Goal: Task Accomplishment & Management: Manage account settings

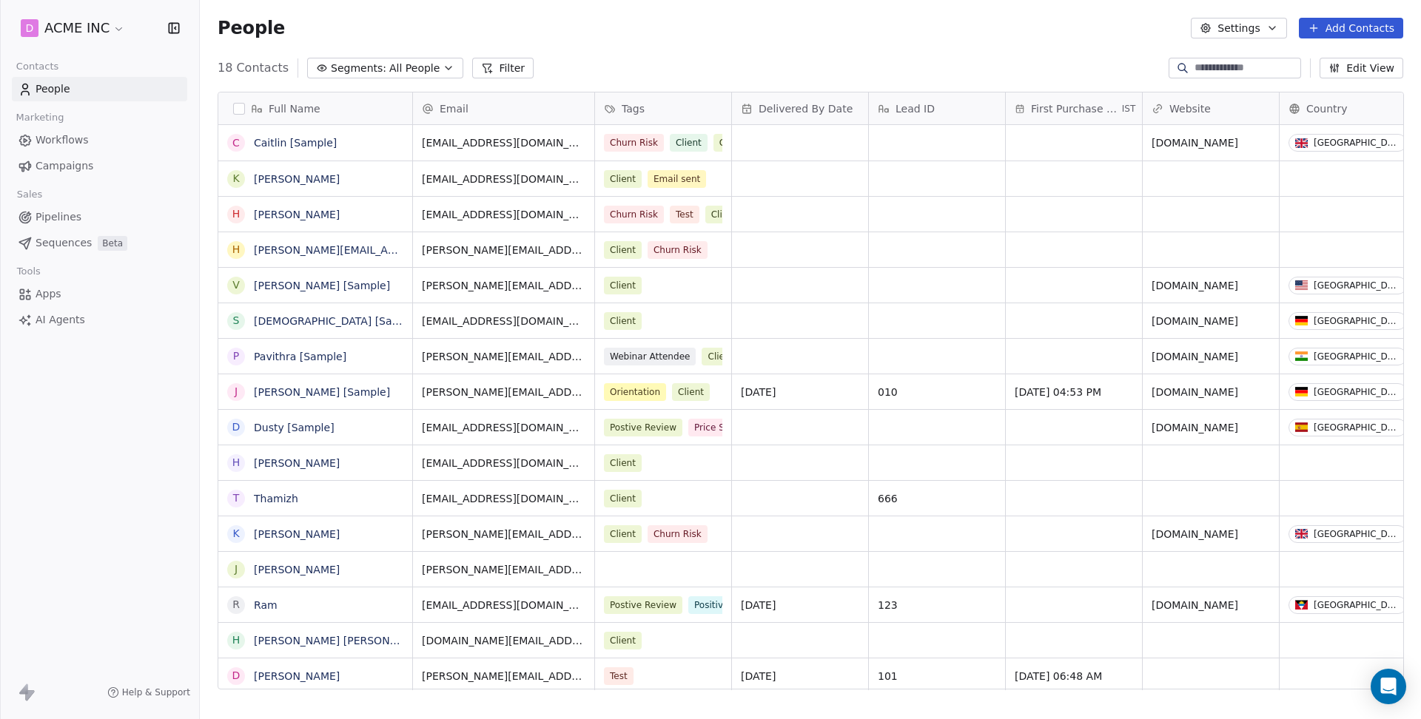
scroll to position [632, 1220]
click at [53, 243] on span "Sequences" at bounding box center [64, 243] width 56 height 16
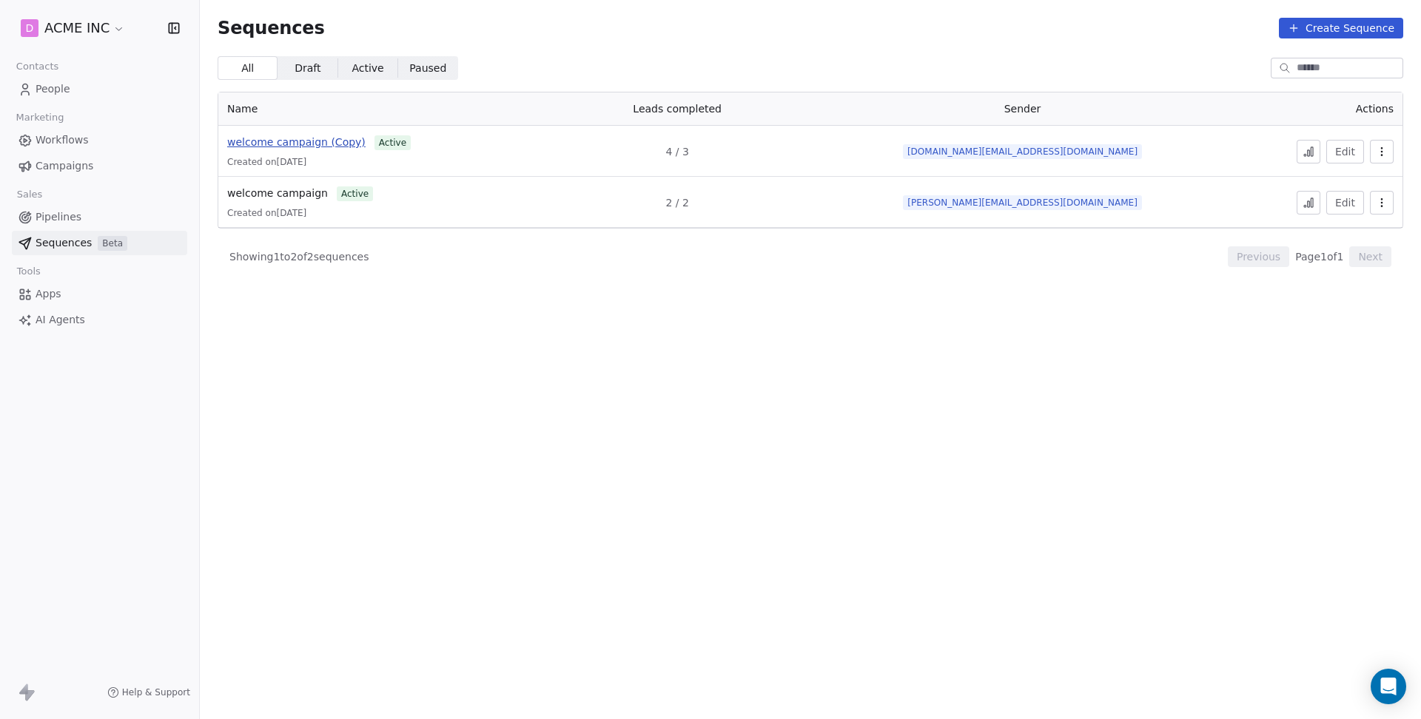
click at [303, 141] on span "welcome campaign (Copy)" at bounding box center [296, 142] width 138 height 12
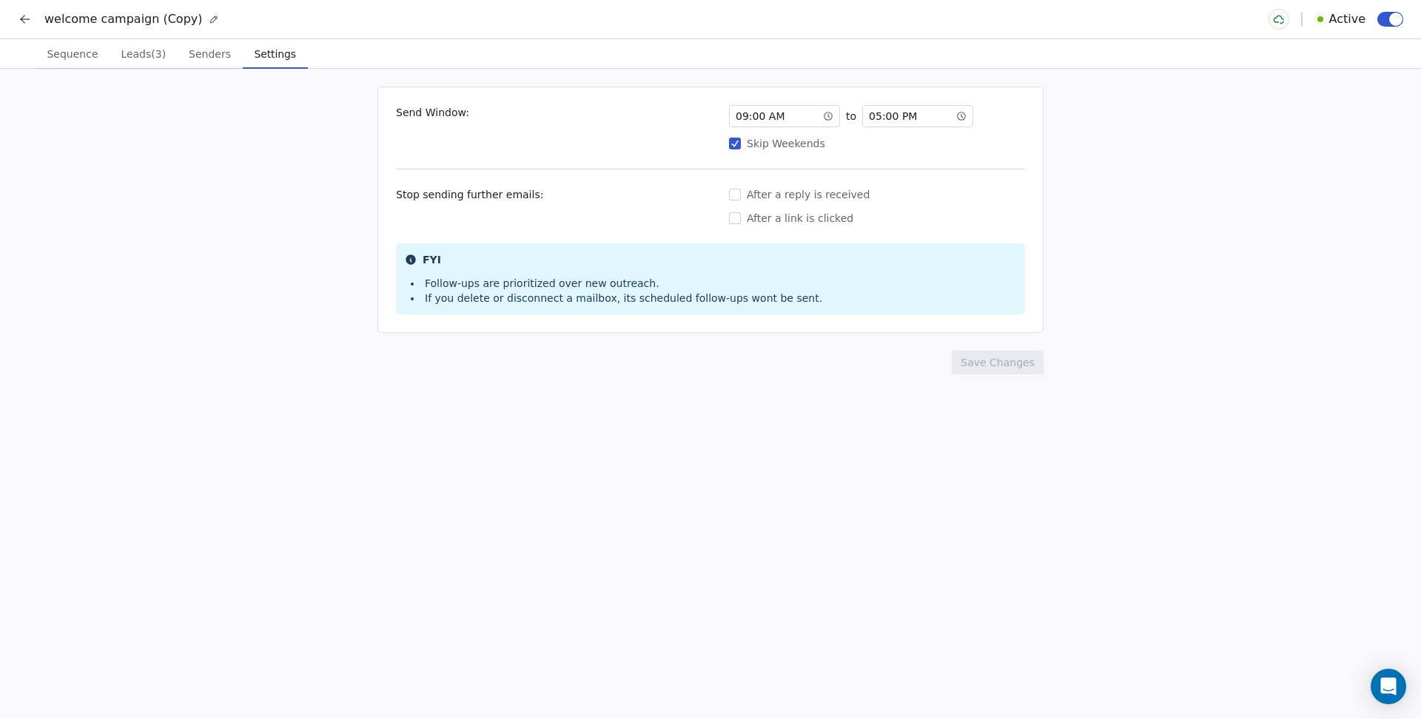
click at [222, 61] on span "Senders" at bounding box center [210, 54] width 54 height 21
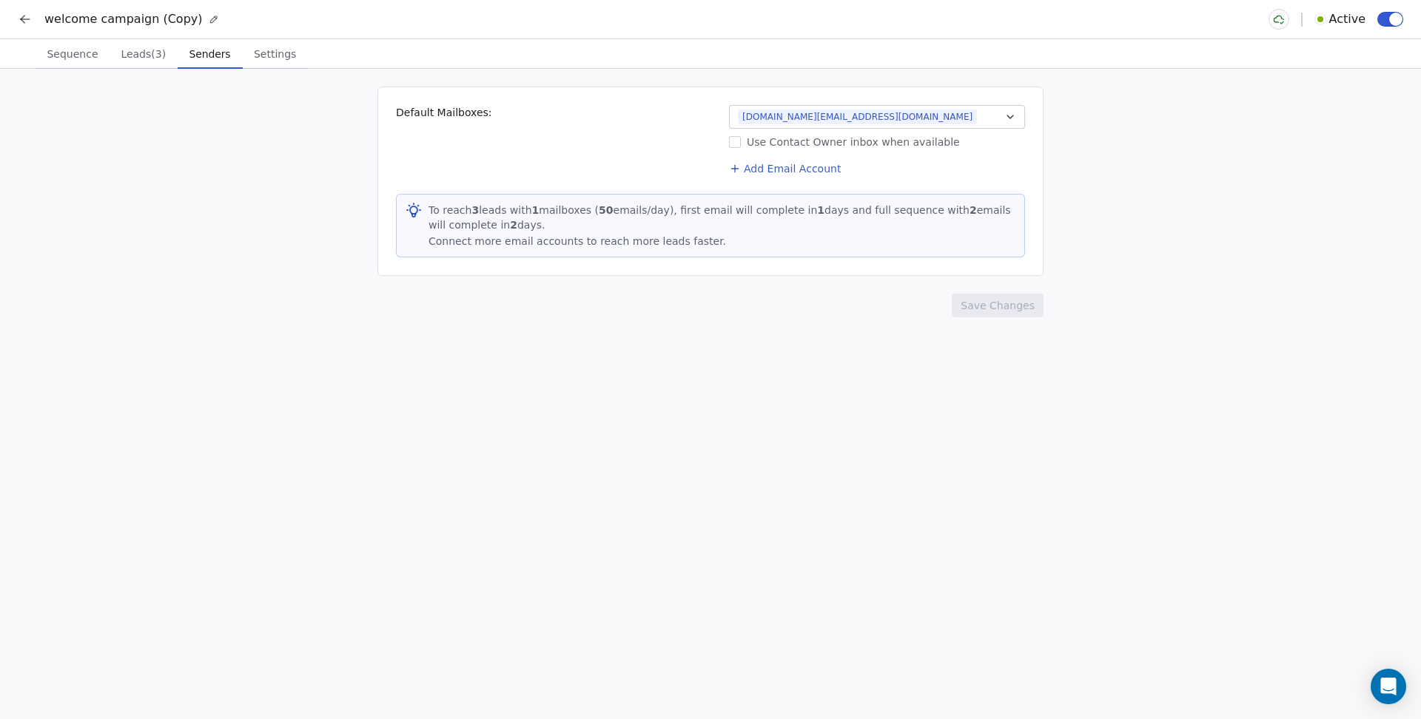
click at [154, 47] on span "Leads (3)" at bounding box center [143, 54] width 57 height 21
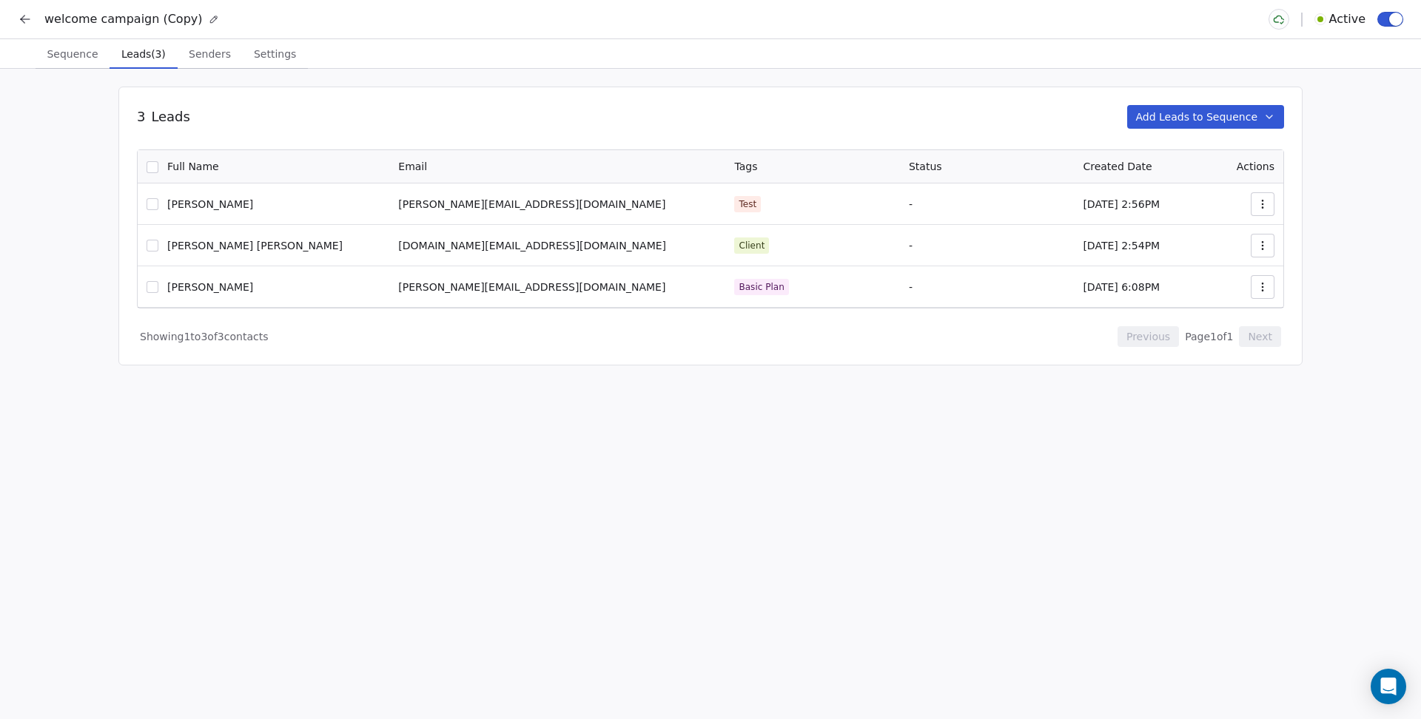
click at [80, 46] on span "Sequence" at bounding box center [72, 54] width 63 height 21
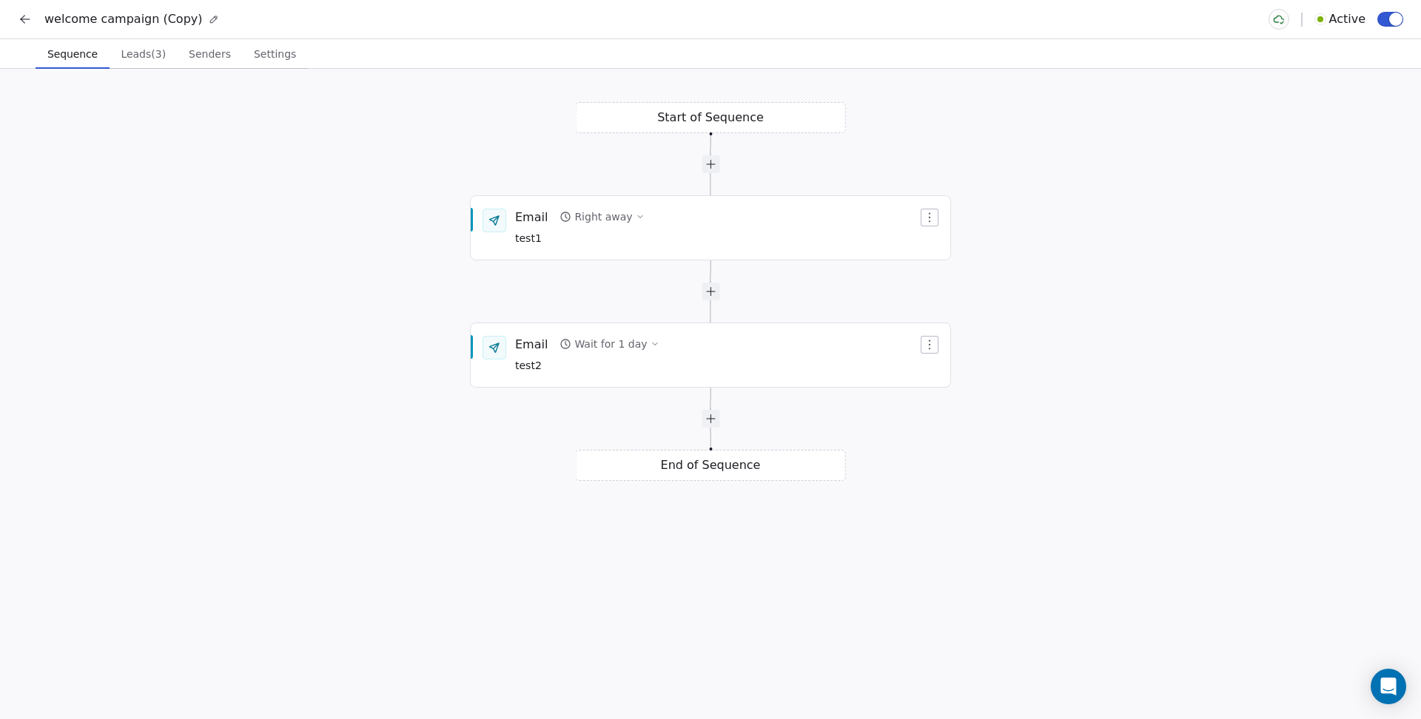
click at [21, 10] on button at bounding box center [25, 19] width 21 height 21
